Goal: Navigation & Orientation: Find specific page/section

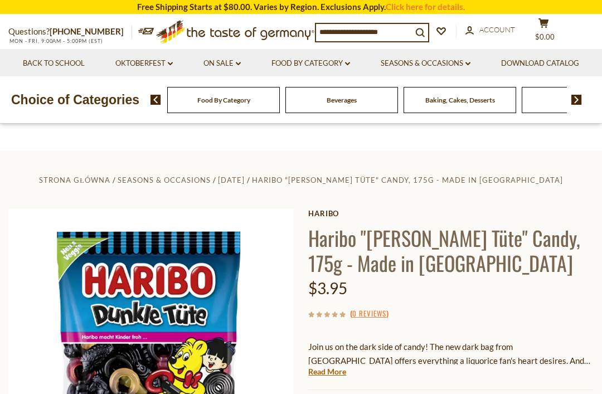
click at [350, 60] on link "Food By Category dropdown_arrow" at bounding box center [311, 63] width 79 height 12
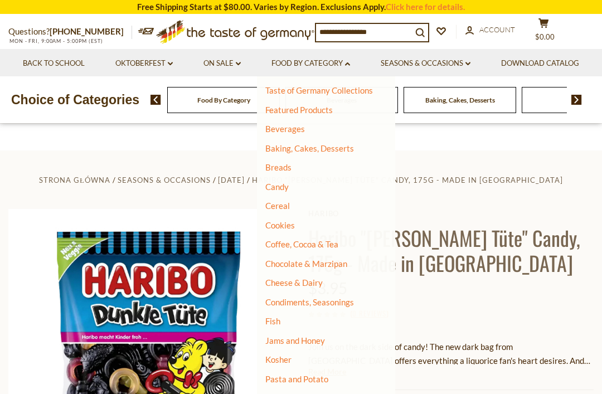
scroll to position [21, 0]
click at [373, 182] on li "Candy" at bounding box center [319, 187] width 108 height 11
click at [289, 182] on link "Candy" at bounding box center [276, 187] width 23 height 10
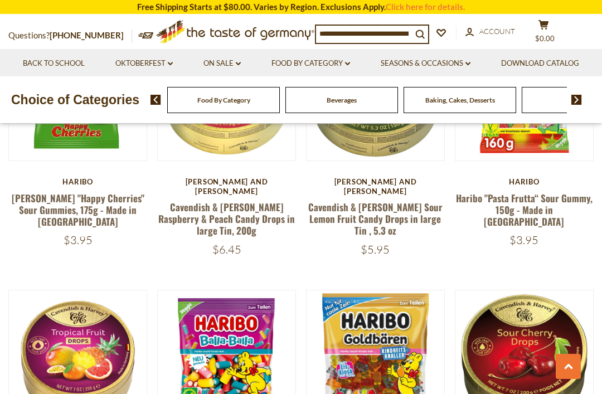
scroll to position [919, 0]
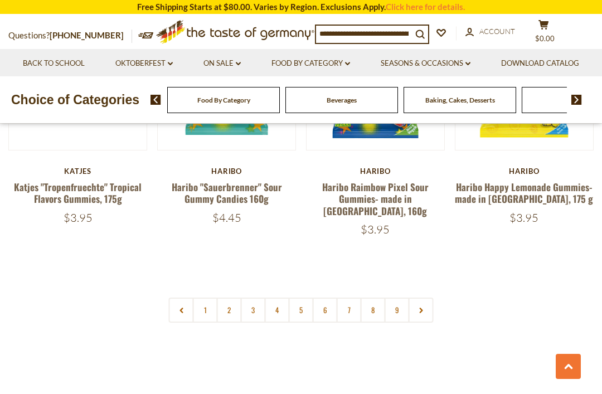
click at [429, 298] on link at bounding box center [421, 310] width 25 height 25
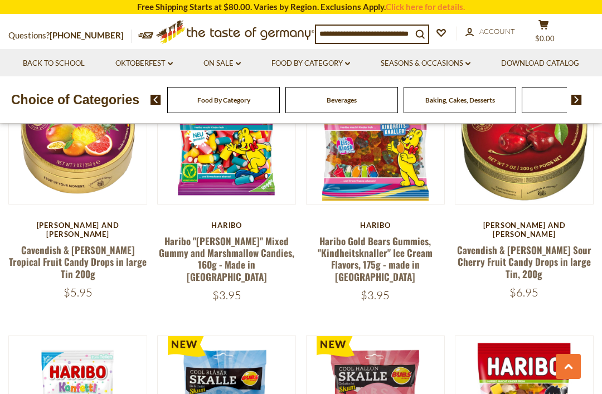
scroll to position [1225, 0]
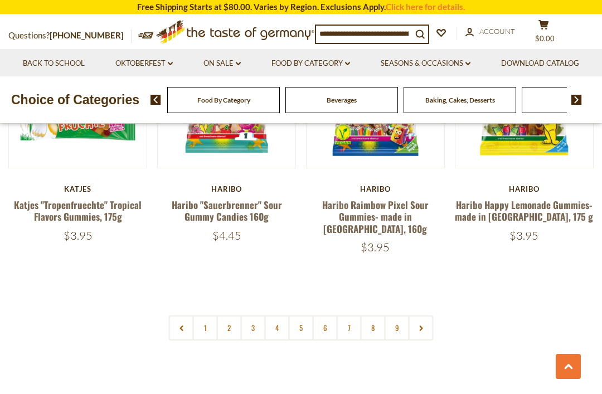
click at [426, 316] on link at bounding box center [421, 328] width 25 height 25
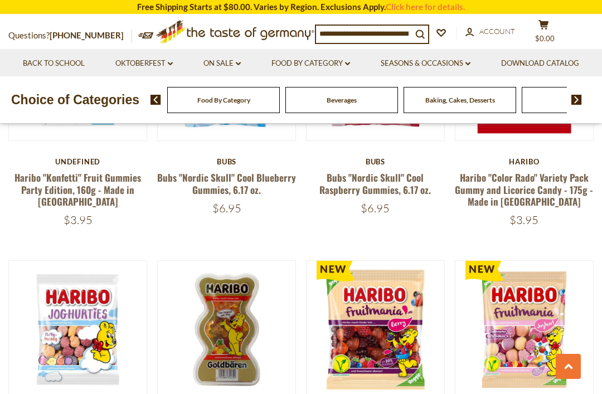
scroll to position [1498, 0]
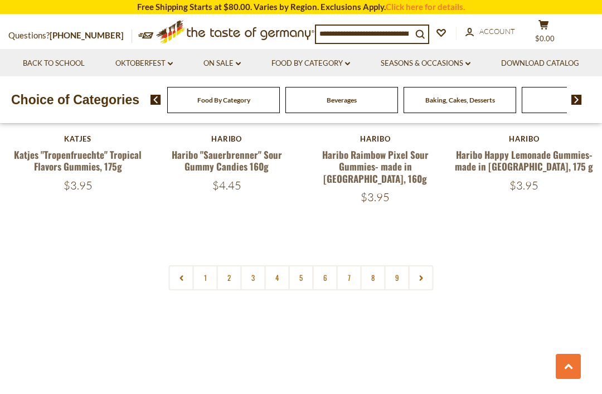
click at [429, 265] on link at bounding box center [421, 277] width 25 height 25
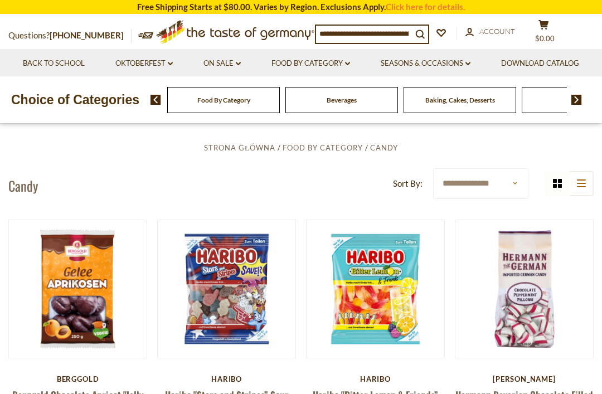
scroll to position [297, 0]
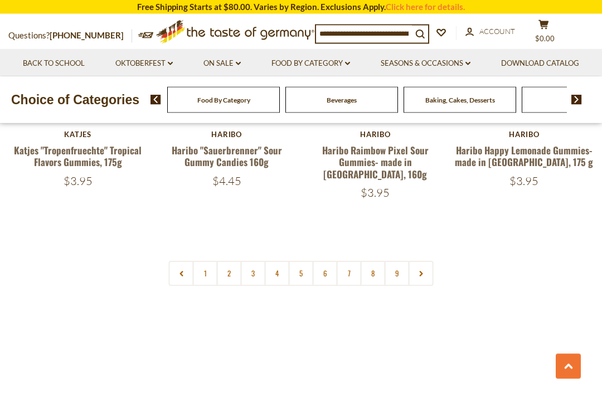
click at [427, 262] on link at bounding box center [421, 274] width 25 height 25
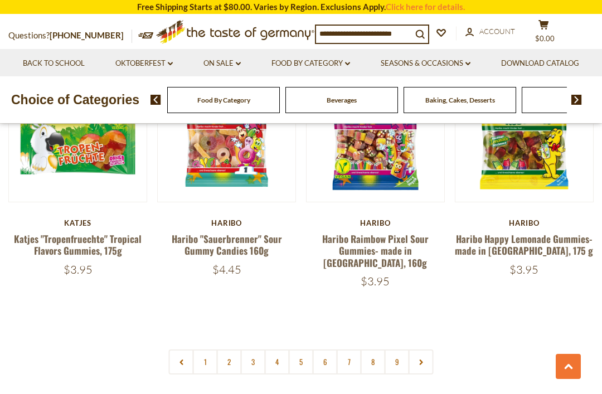
scroll to position [2474, 0]
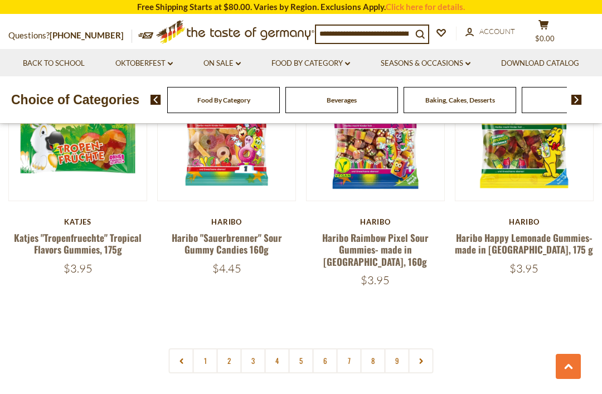
click at [430, 349] on link at bounding box center [421, 361] width 25 height 25
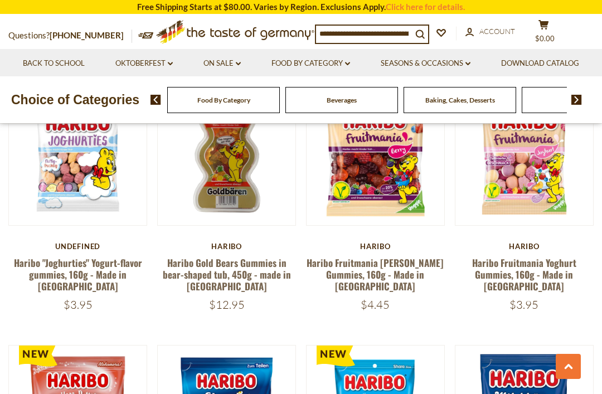
scroll to position [1663, 0]
